Goal: Check status

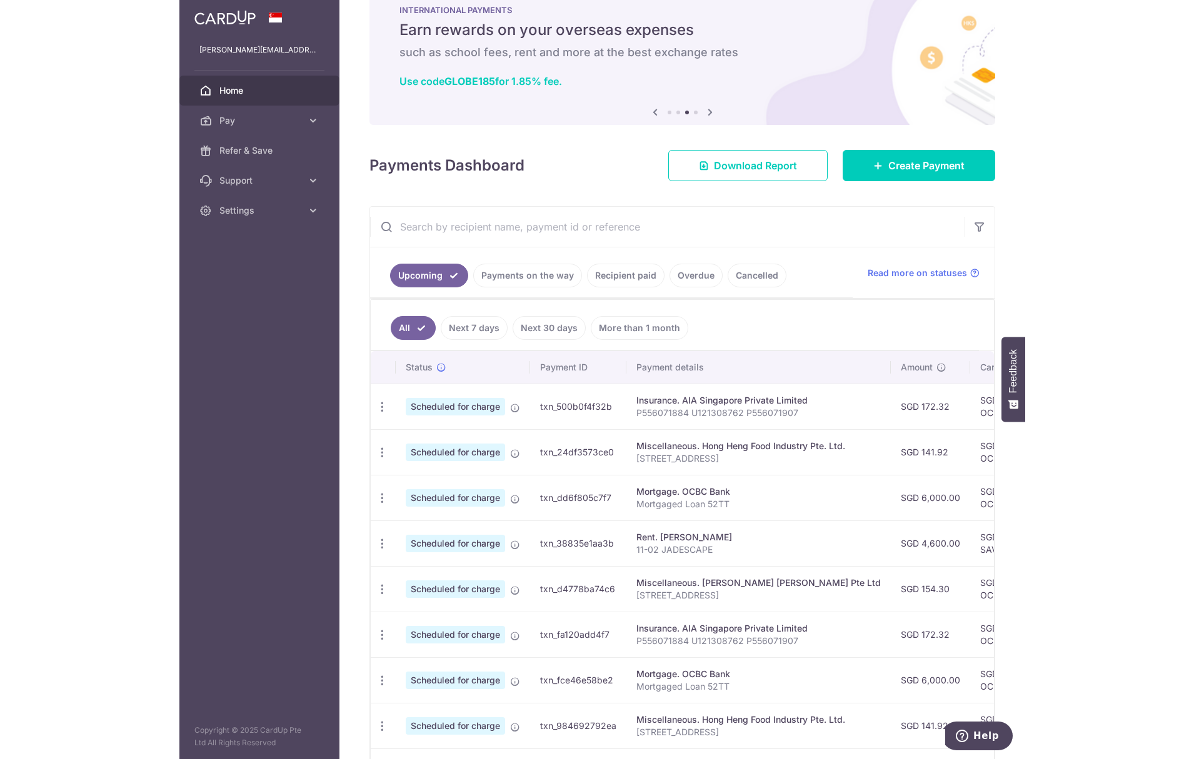
scroll to position [187, 0]
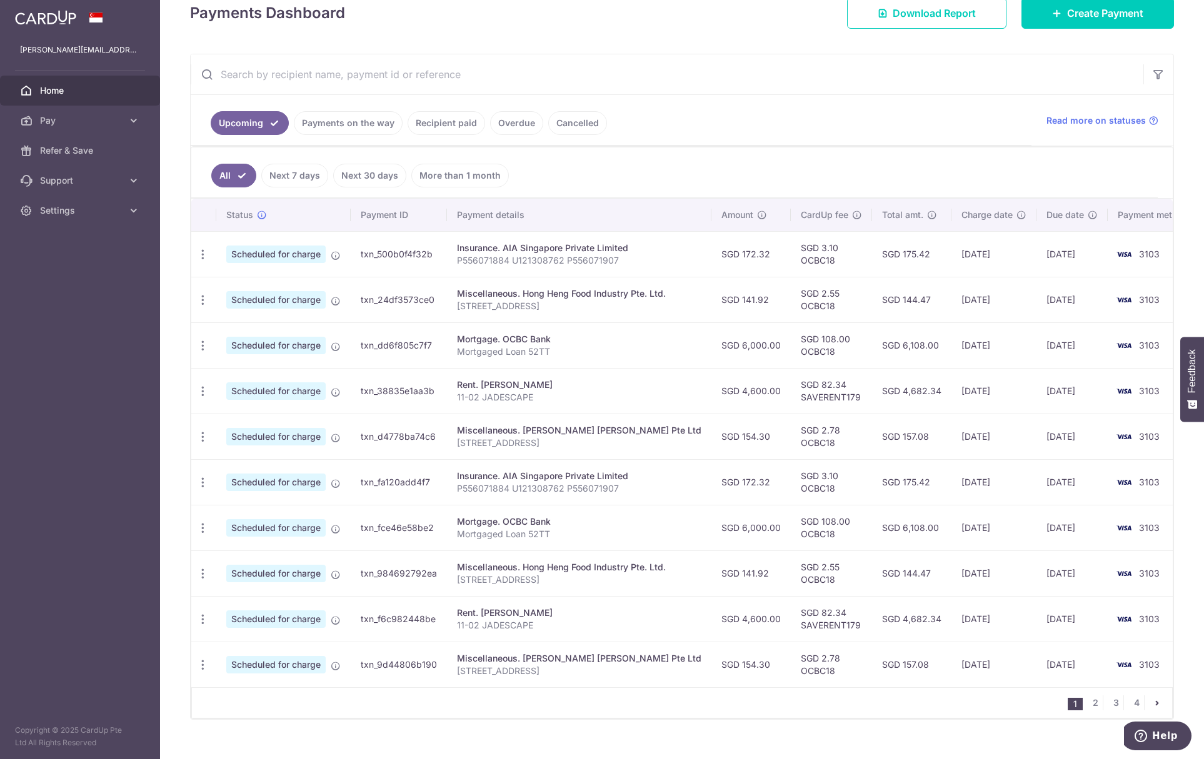
click at [322, 127] on link "Payments on the way" at bounding box center [348, 123] width 109 height 24
click at [430, 126] on link "Recipient paid" at bounding box center [445, 123] width 77 height 24
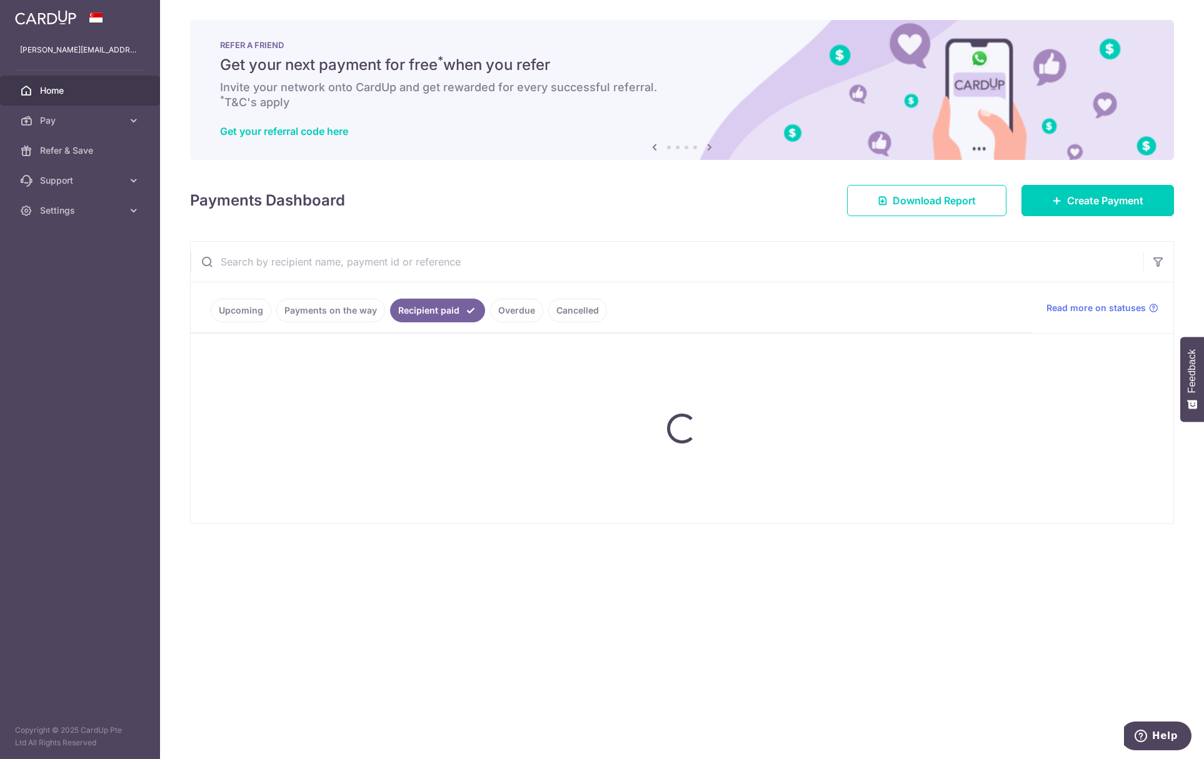
scroll to position [0, 0]
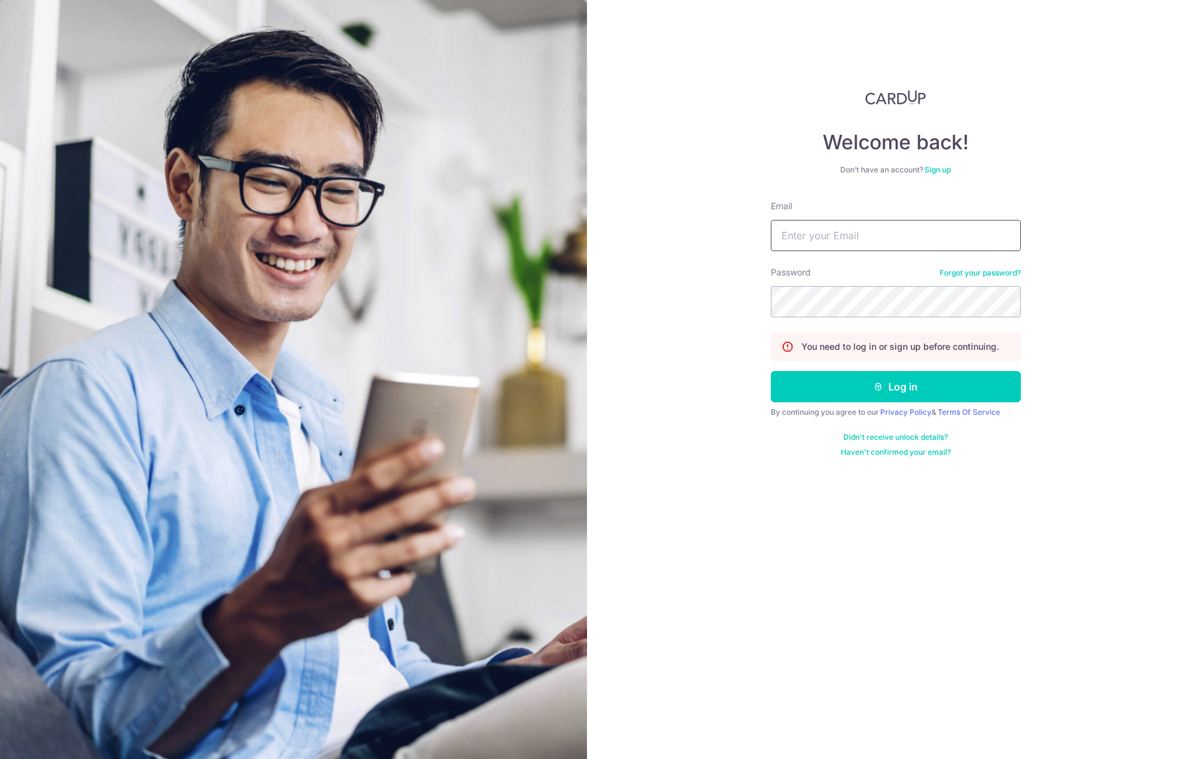
click at [832, 234] on input "Email" at bounding box center [896, 235] width 250 height 31
type input "[PERSON_NAME][EMAIL_ADDRESS][DOMAIN_NAME]"
click at [888, 388] on button "Log in" at bounding box center [896, 386] width 250 height 31
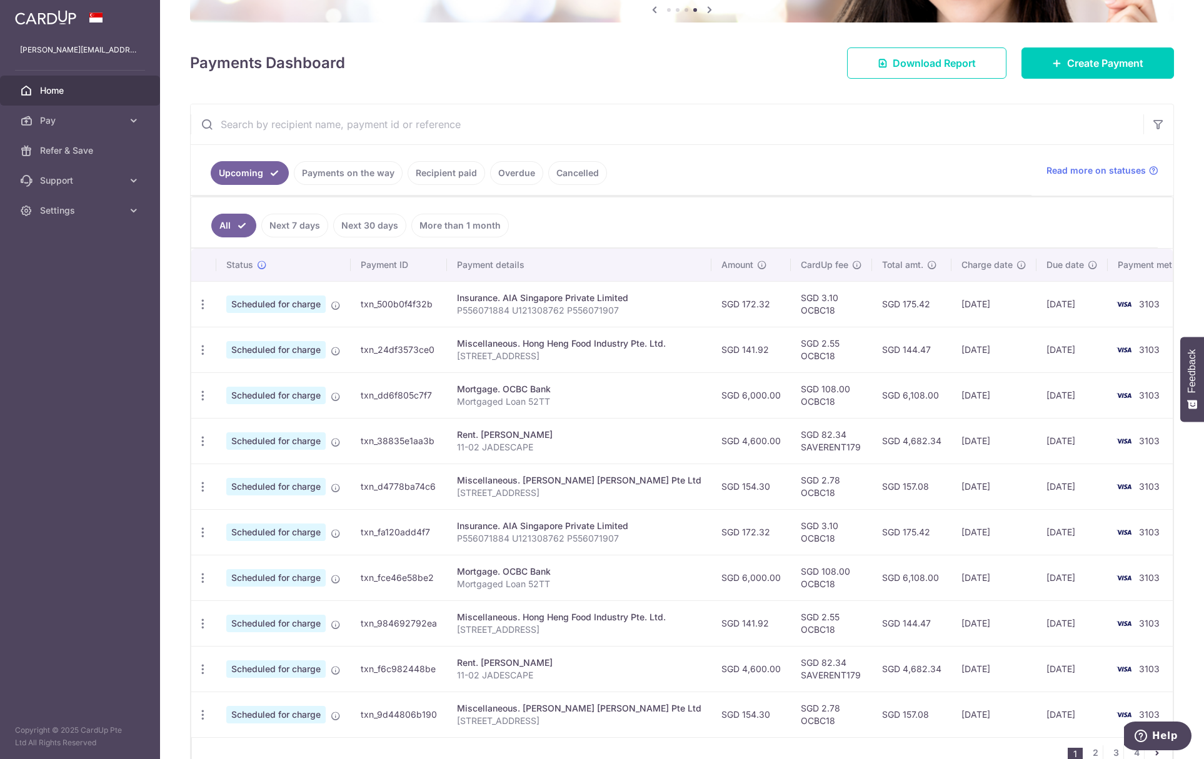
scroll to position [187, 0]
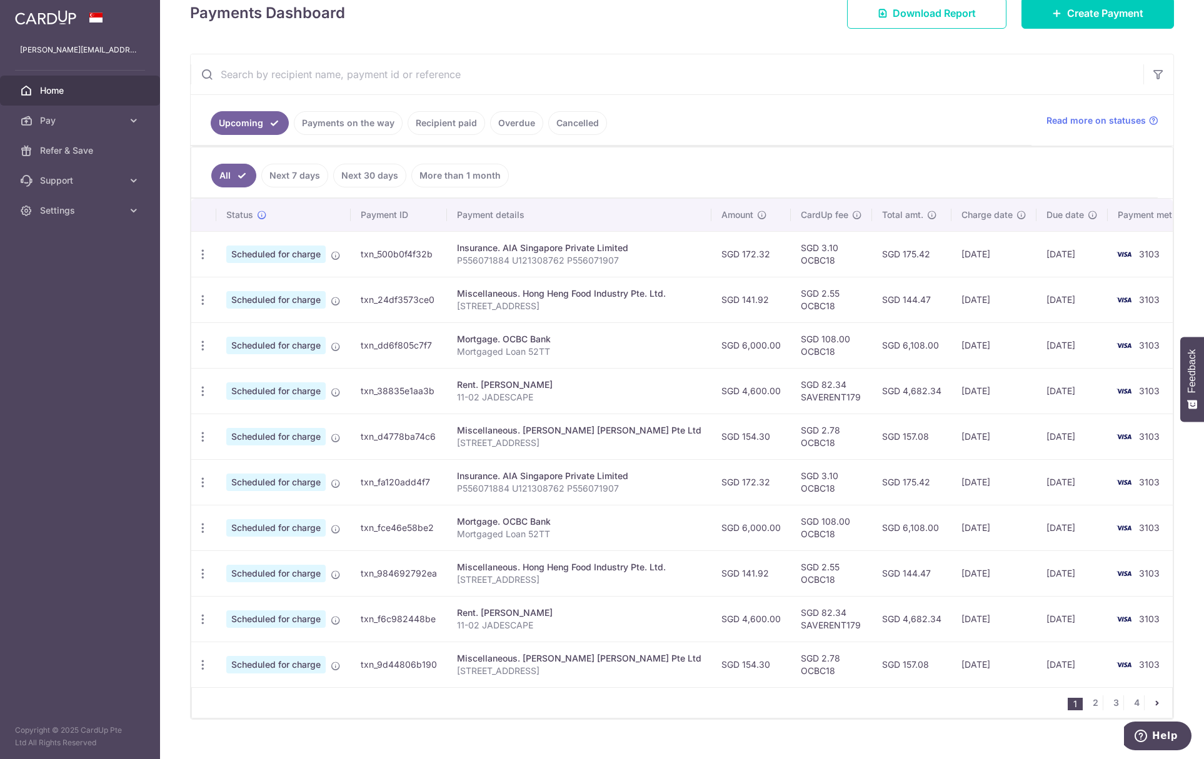
click at [362, 125] on link "Payments on the way" at bounding box center [348, 123] width 109 height 24
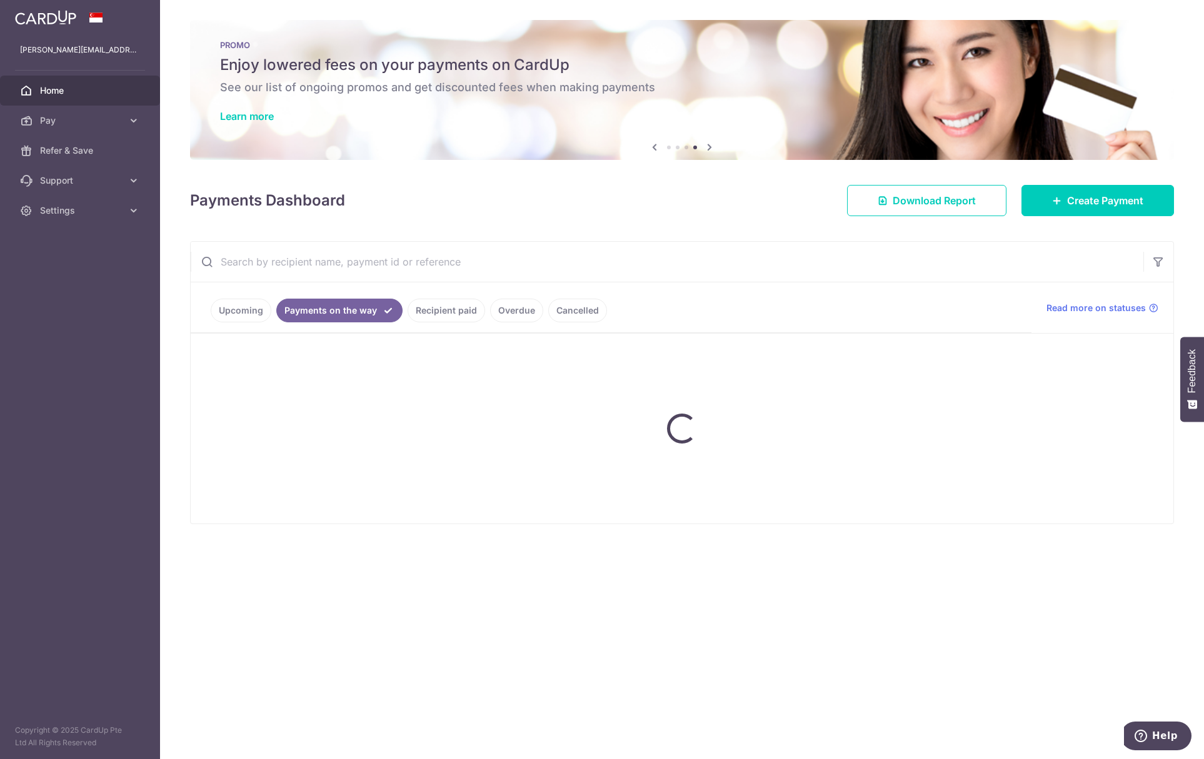
scroll to position [0, 0]
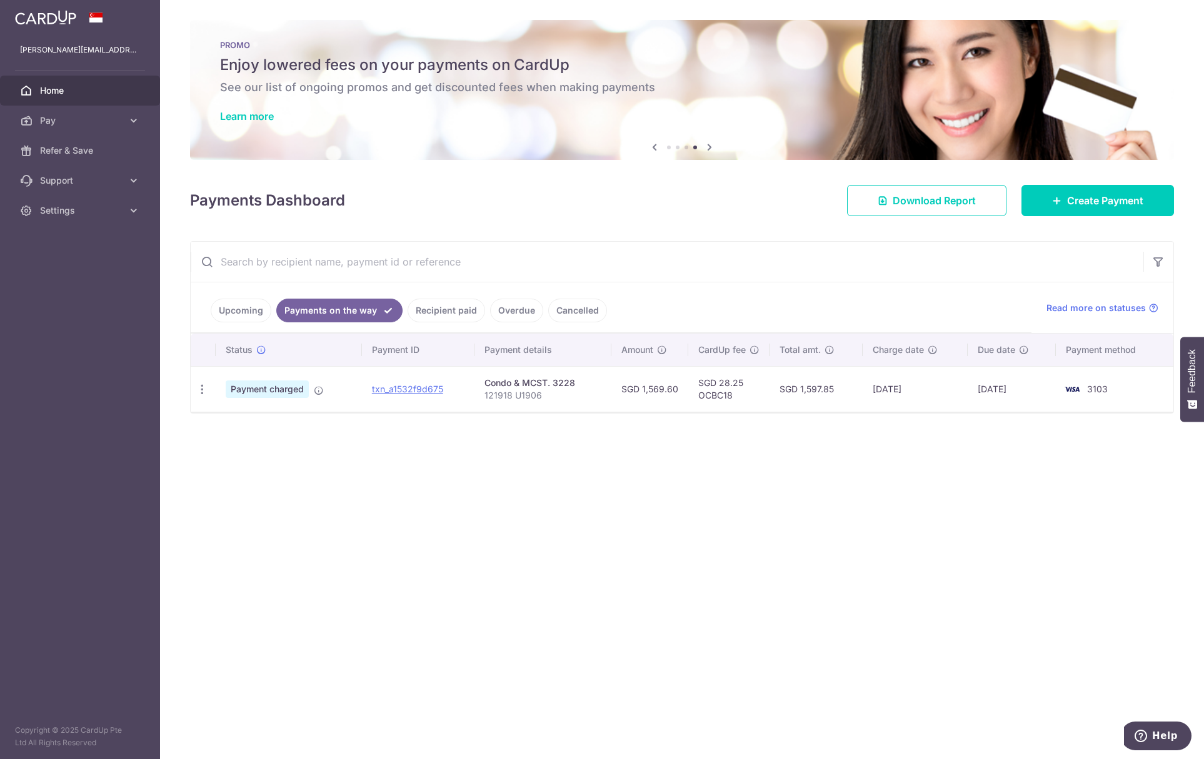
click at [430, 311] on link "Recipient paid" at bounding box center [445, 311] width 77 height 24
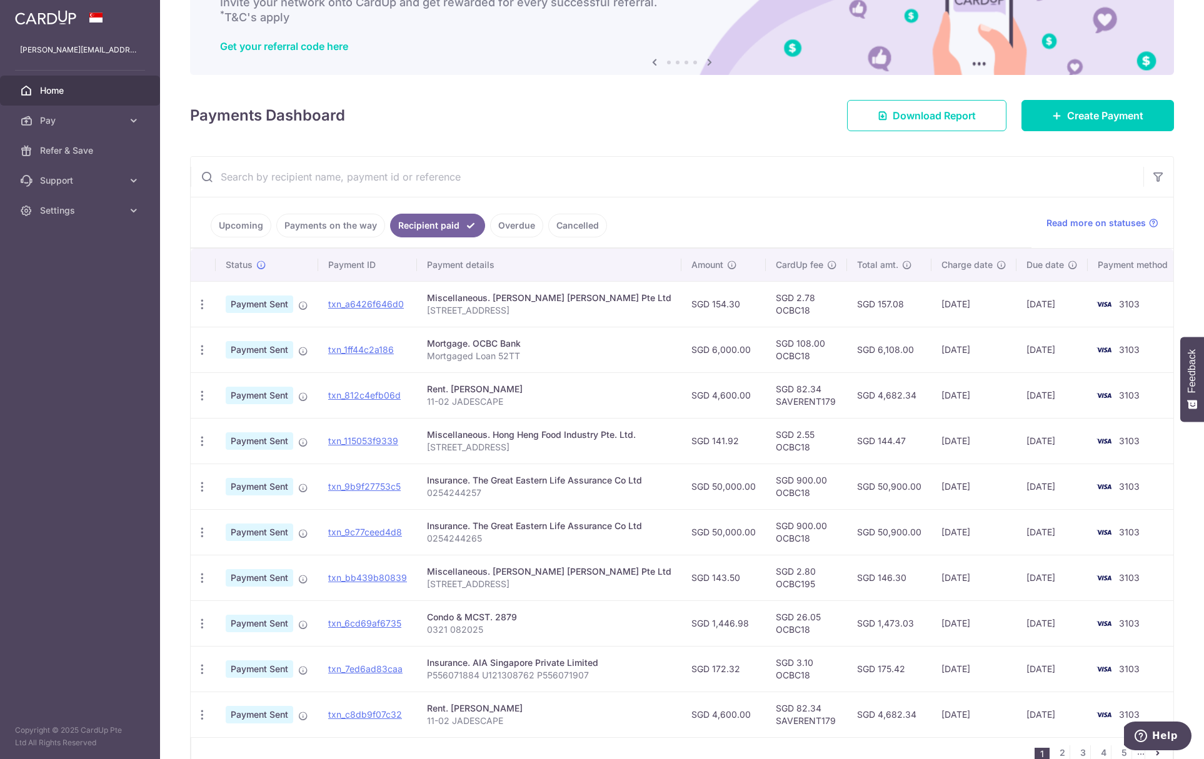
scroll to position [125, 0]
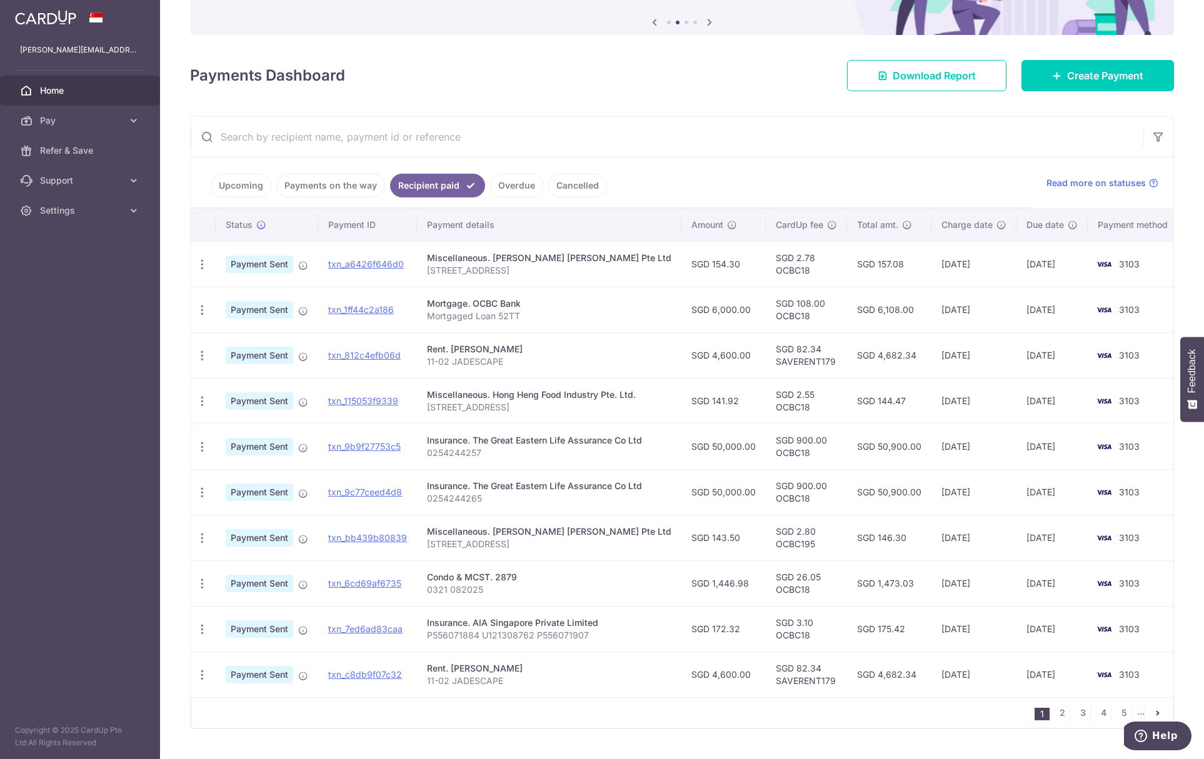
click at [299, 190] on link "Payments on the way" at bounding box center [330, 186] width 109 height 24
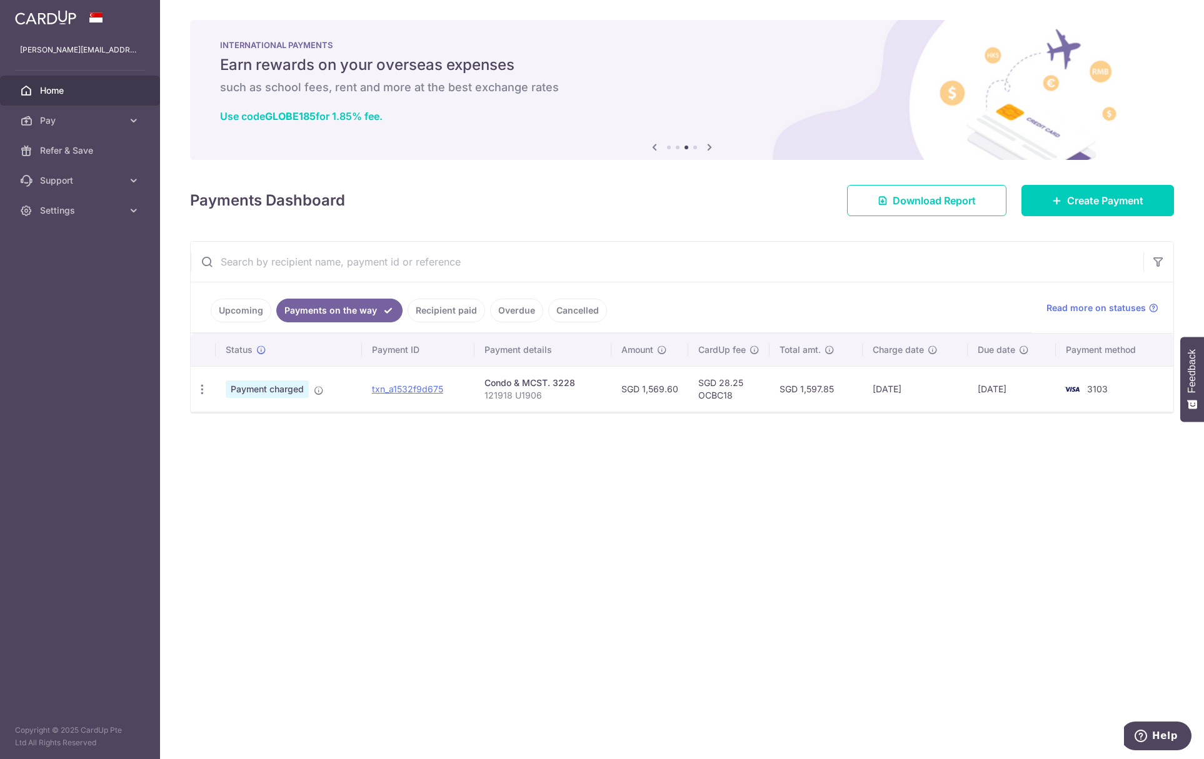
click at [427, 307] on link "Recipient paid" at bounding box center [445, 311] width 77 height 24
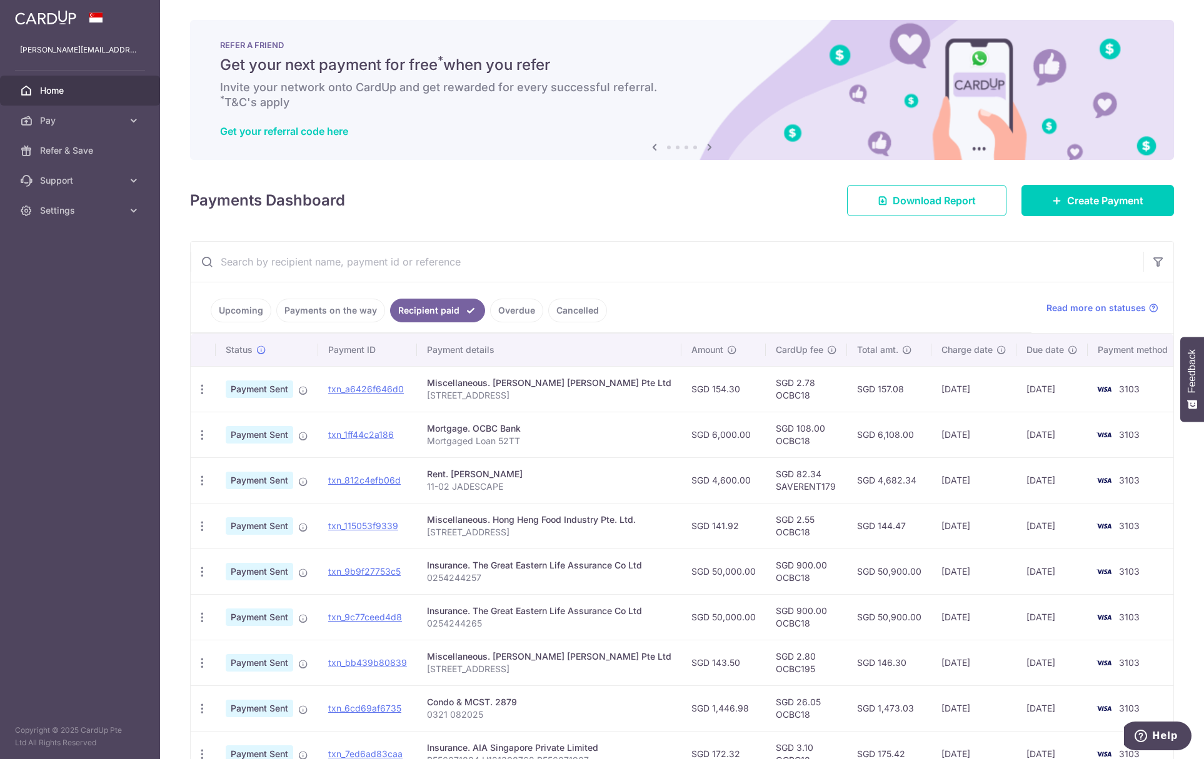
click at [338, 315] on link "Payments on the way" at bounding box center [330, 311] width 109 height 24
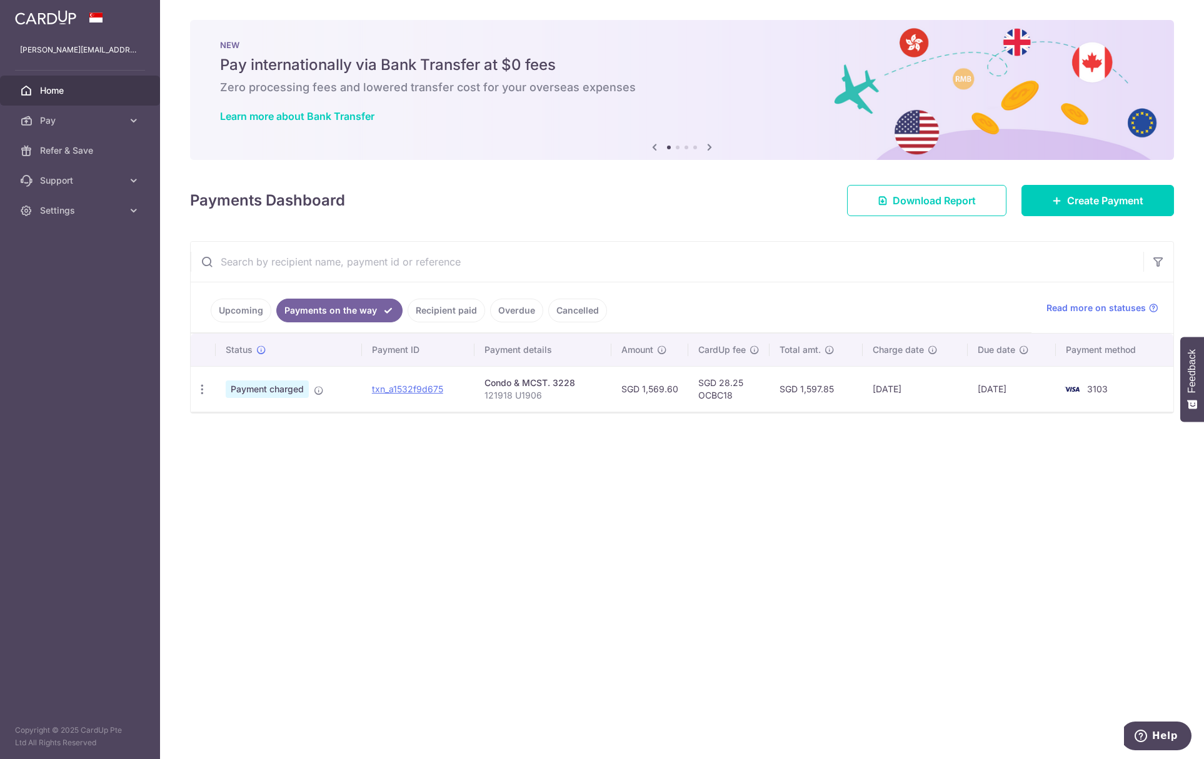
click at [421, 309] on link "Recipient paid" at bounding box center [445, 311] width 77 height 24
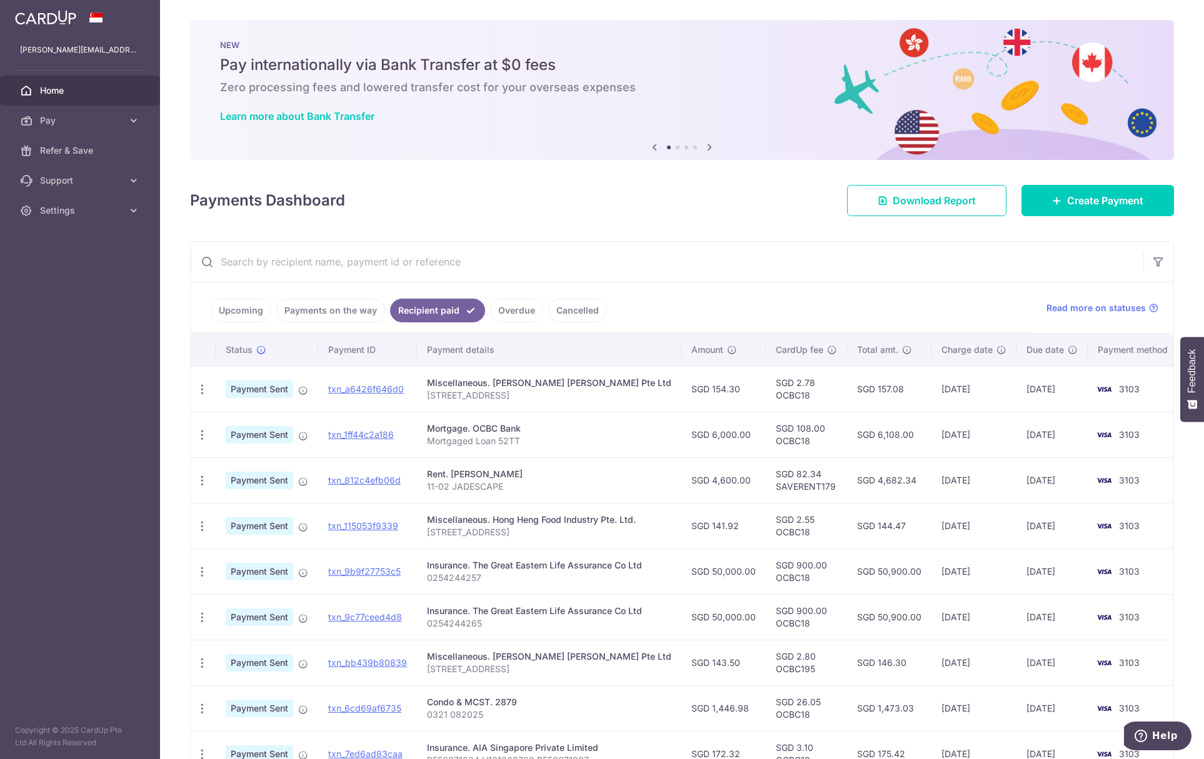
click at [325, 310] on link "Payments on the way" at bounding box center [330, 311] width 109 height 24
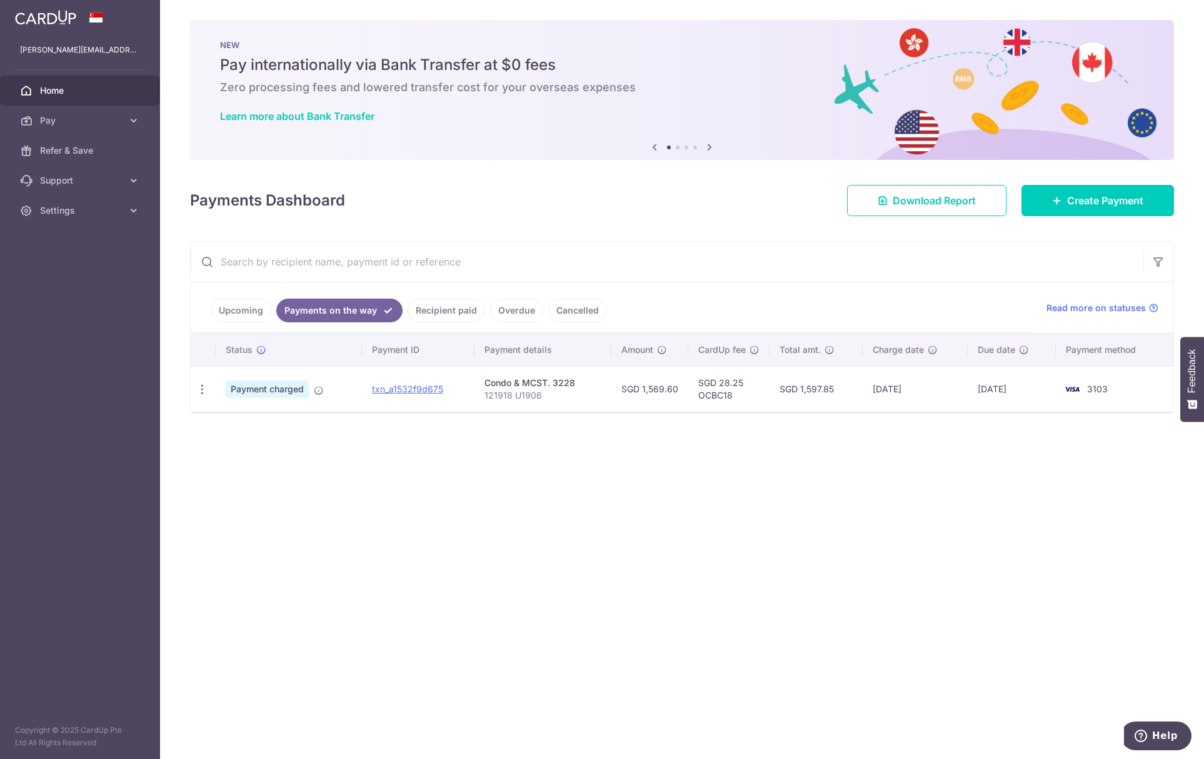
click at [249, 310] on link "Upcoming" at bounding box center [241, 311] width 61 height 24
